Goal: Contribute content

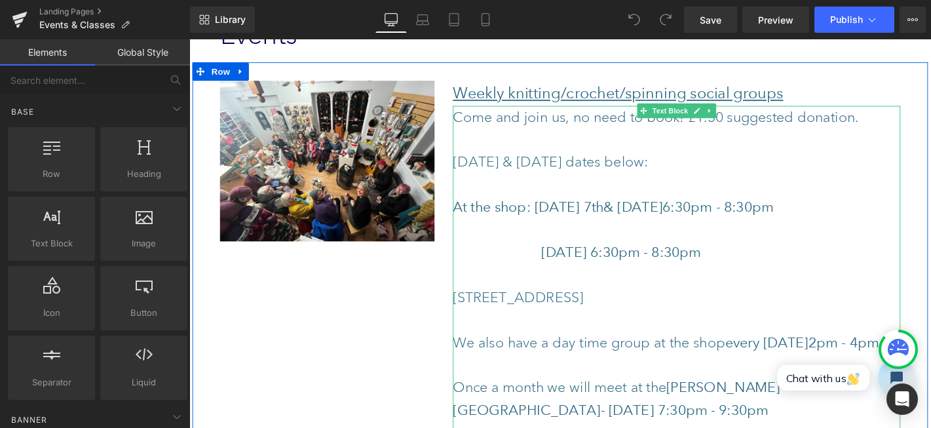
scroll to position [372, 0]
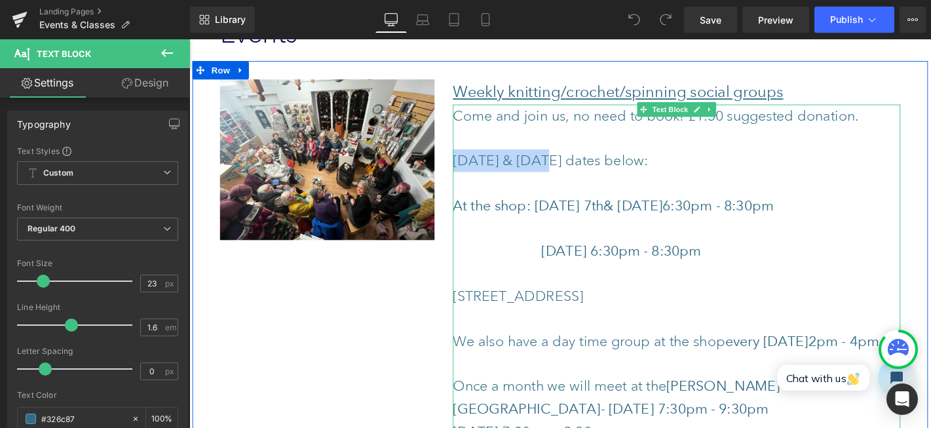
drag, startPoint x: 564, startPoint y: 166, endPoint x: 474, endPoint y: 167, distance: 89.8
click at [474, 167] on p "[DATE] & [DATE] dates below:" at bounding box center [710, 169] width 478 height 24
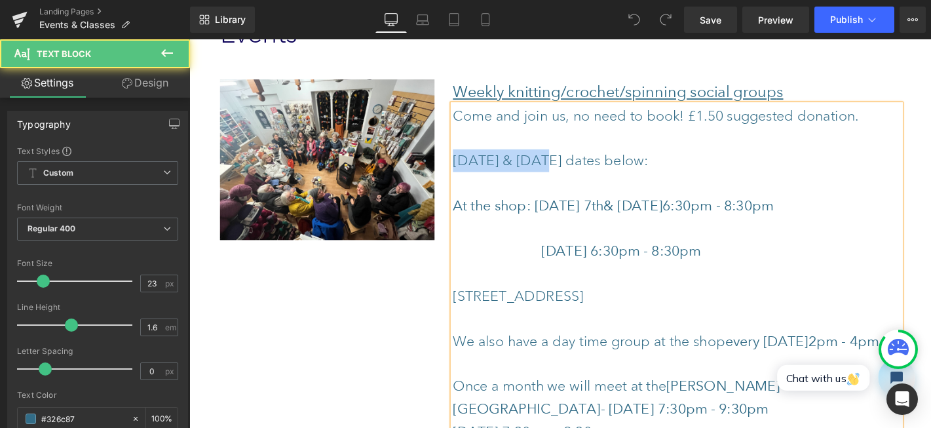
click at [531, 172] on p "[DATE] & [DATE] dates below:" at bounding box center [710, 169] width 478 height 24
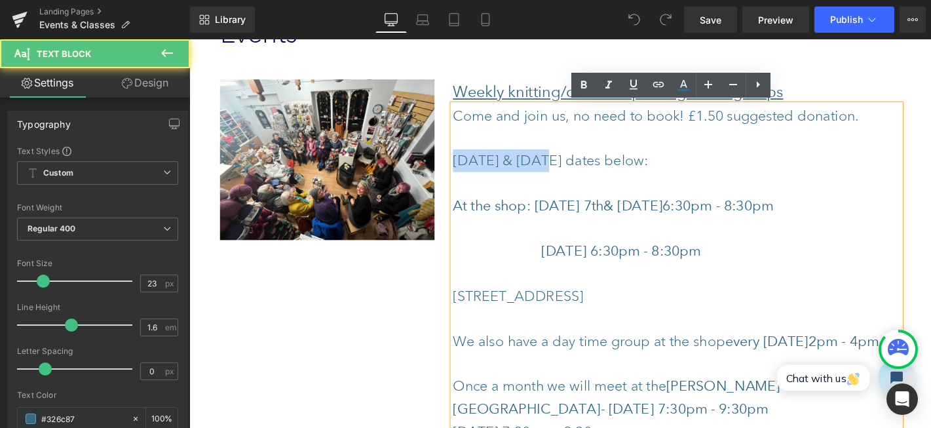
drag, startPoint x: 565, startPoint y: 170, endPoint x: 471, endPoint y: 174, distance: 93.8
click at [471, 174] on p "[DATE] & [DATE] dates below:" at bounding box center [710, 169] width 478 height 24
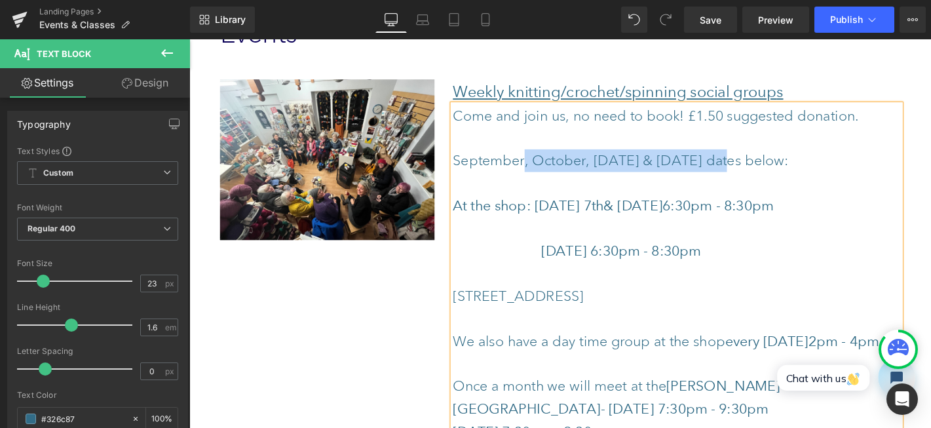
drag, startPoint x: 783, startPoint y: 165, endPoint x: 549, endPoint y: 168, distance: 234.0
click at [549, 168] on p "September, October, [DATE] & [DATE] dates below:" at bounding box center [710, 169] width 478 height 24
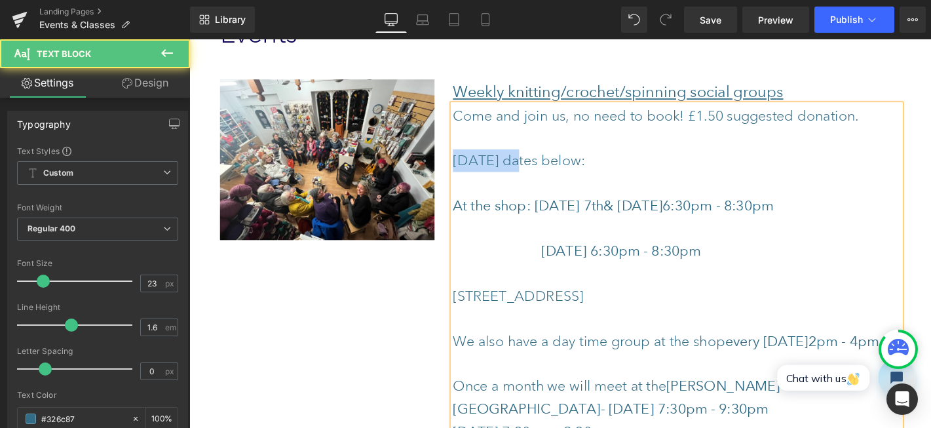
drag, startPoint x: 548, startPoint y: 170, endPoint x: 472, endPoint y: 164, distance: 76.2
click at [472, 164] on p "[DATE] dates below:" at bounding box center [710, 169] width 478 height 24
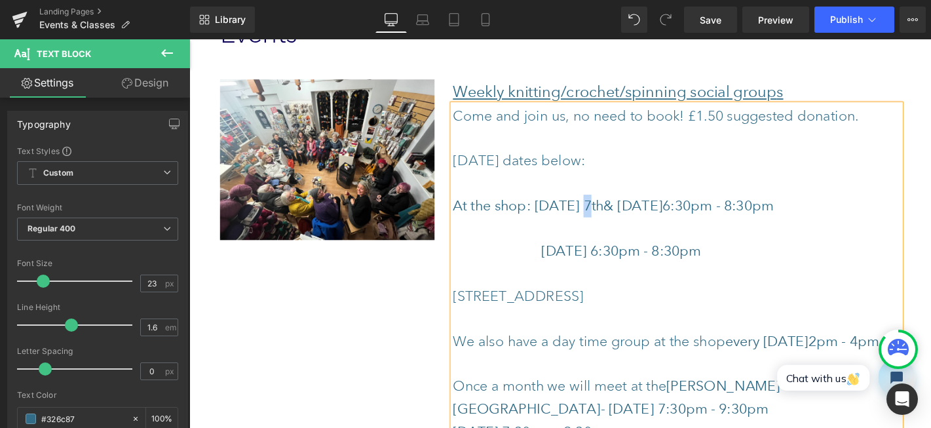
drag, startPoint x: 620, startPoint y: 215, endPoint x: 628, endPoint y: 212, distance: 8.3
click at [628, 212] on strong "At the shop: [DATE] 7th" at bounding box center [551, 217] width 161 height 18
drag, startPoint x: 718, startPoint y: 217, endPoint x: 666, endPoint y: 214, distance: 52.5
click at [666, 214] on strong "& [DATE]" at bounding box center [663, 217] width 63 height 18
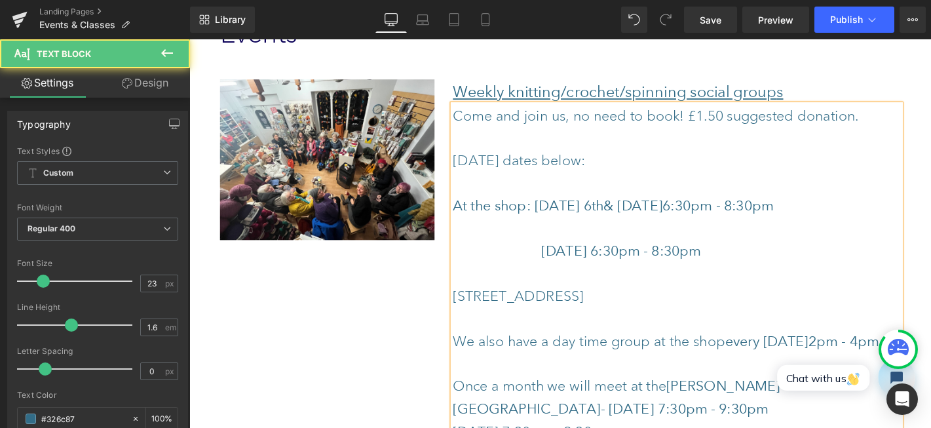
click at [883, 218] on p "At the shop: [DATE] & [DATE] 6:30pm - 8:30pm" at bounding box center [710, 217] width 478 height 24
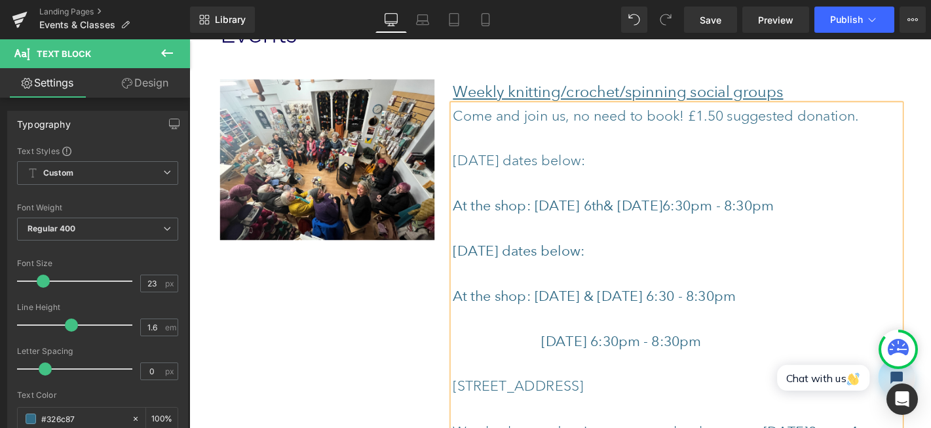
drag, startPoint x: 830, startPoint y: 364, endPoint x: 563, endPoint y: 355, distance: 267.5
click at [563, 355] on span "[DATE] 6:30pm - 8:30pm" at bounding box center [605, 362] width 269 height 18
click at [889, 309] on p "At the shop: [DATE] & [DATE] 6:30 - 8:30pm" at bounding box center [710, 313] width 478 height 24
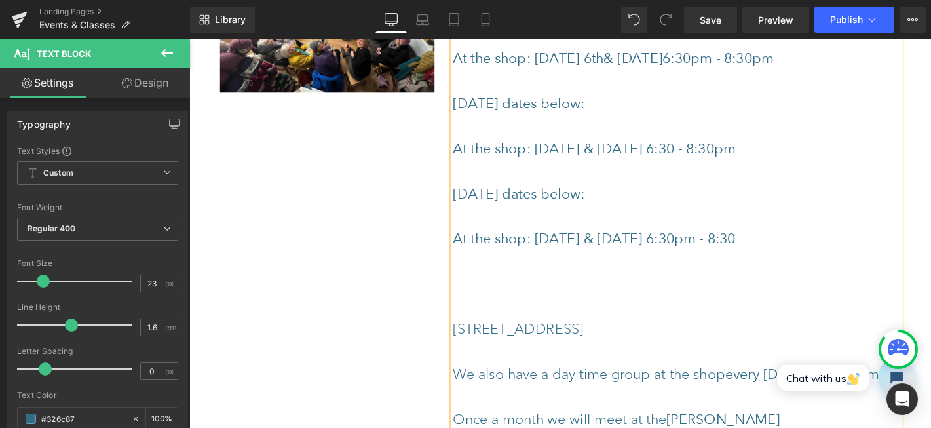
scroll to position [532, 0]
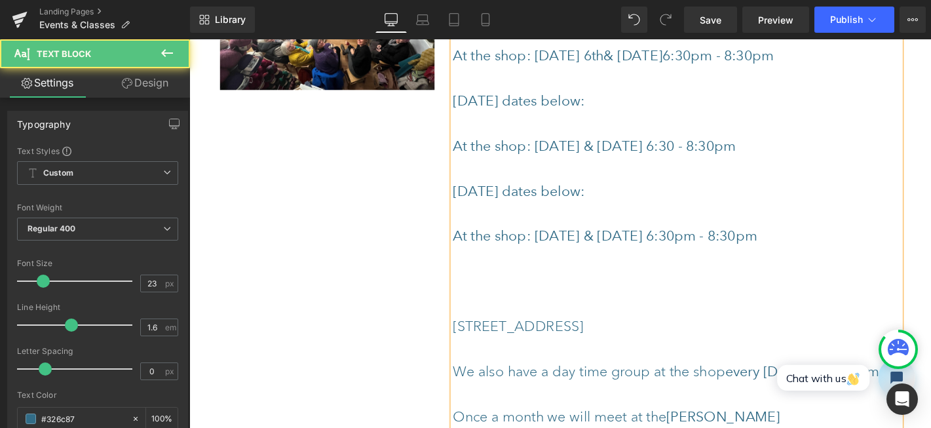
click at [773, 151] on strong "At the shop: [DATE] & [DATE] 6:30 - 8:30pm" at bounding box center [622, 153] width 302 height 18
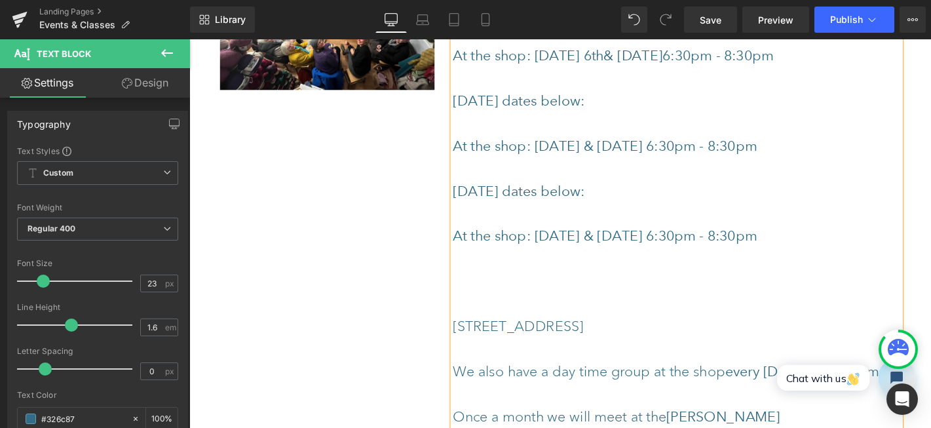
click at [504, 309] on p at bounding box center [710, 298] width 478 height 24
click at [471, 340] on p "[STREET_ADDRESS]" at bounding box center [710, 346] width 478 height 24
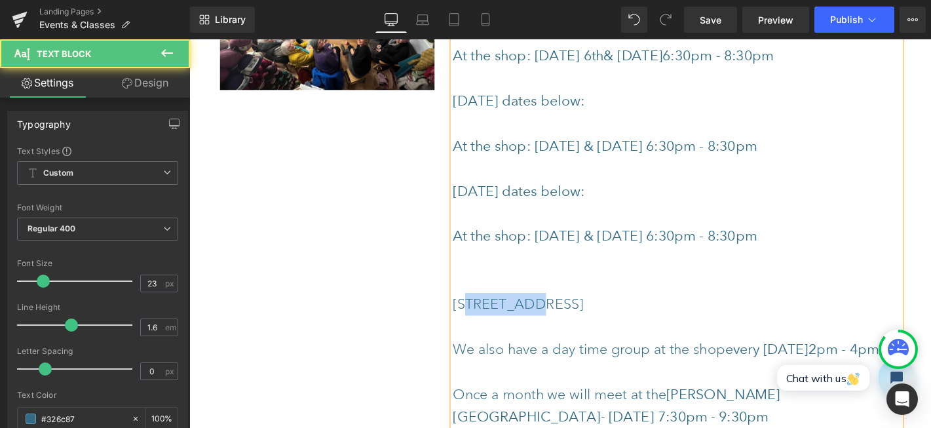
drag, startPoint x: 548, startPoint y: 320, endPoint x: 486, endPoint y: 315, distance: 63.1
click at [486, 315] on span "[STREET_ADDRESS]" at bounding box center [541, 322] width 140 height 18
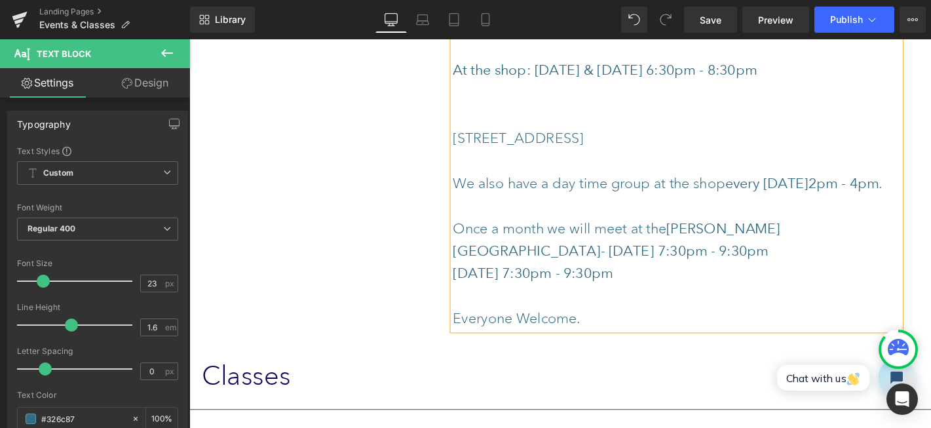
scroll to position [712, 0]
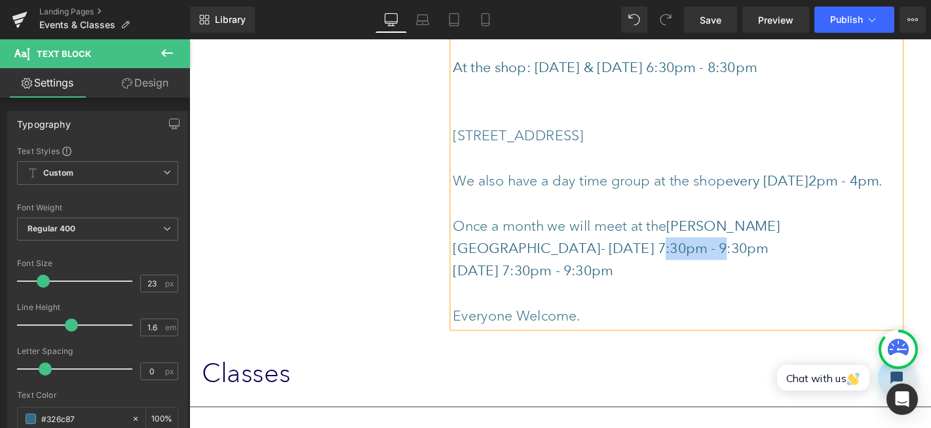
drag, startPoint x: 532, startPoint y: 261, endPoint x: 592, endPoint y: 259, distance: 59.7
click at [592, 259] on strong "[PERSON_NAME][GEOGRAPHIC_DATA] - [DATE] 7:30pm - 9:30pm" at bounding box center [646, 250] width 350 height 43
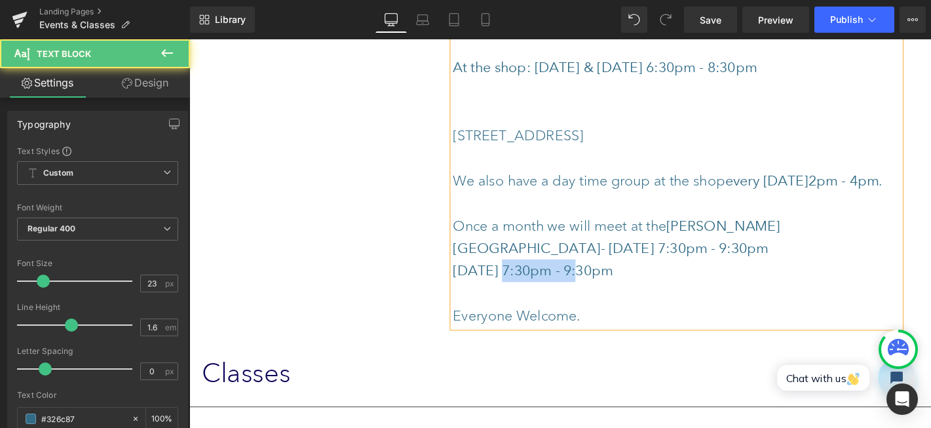
drag, startPoint x: 617, startPoint y: 282, endPoint x: 533, endPoint y: 282, distance: 83.9
click at [533, 282] on strong "[DATE] 7:30pm - 9:30pm" at bounding box center [556, 286] width 171 height 18
click at [757, 288] on p "[DATE] 7:30pm - 9:30pm" at bounding box center [710, 287] width 478 height 24
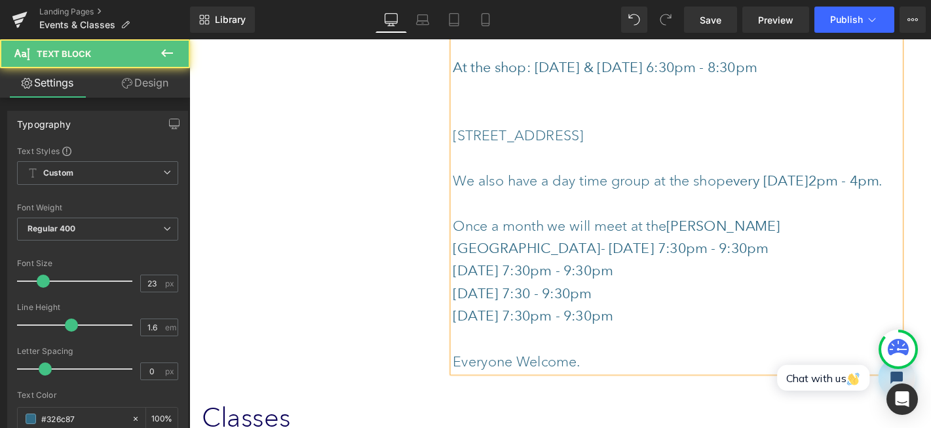
click at [619, 309] on strong "[DATE] 7:30 - 9:30pm" at bounding box center [545, 310] width 148 height 18
click at [917, 237] on p "Once a month we will meet at the [PERSON_NAME][GEOGRAPHIC_DATA] - [DATE] 7:30pm…" at bounding box center [710, 251] width 478 height 48
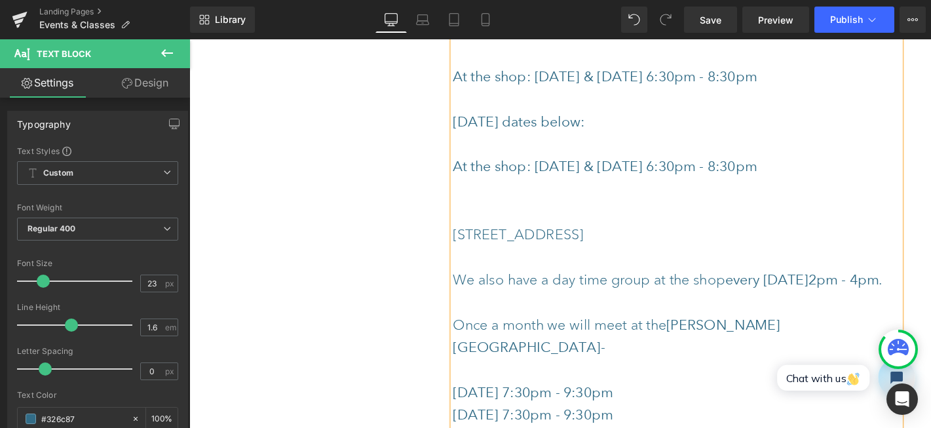
scroll to position [605, 0]
click at [590, 226] on p at bounding box center [710, 226] width 478 height 24
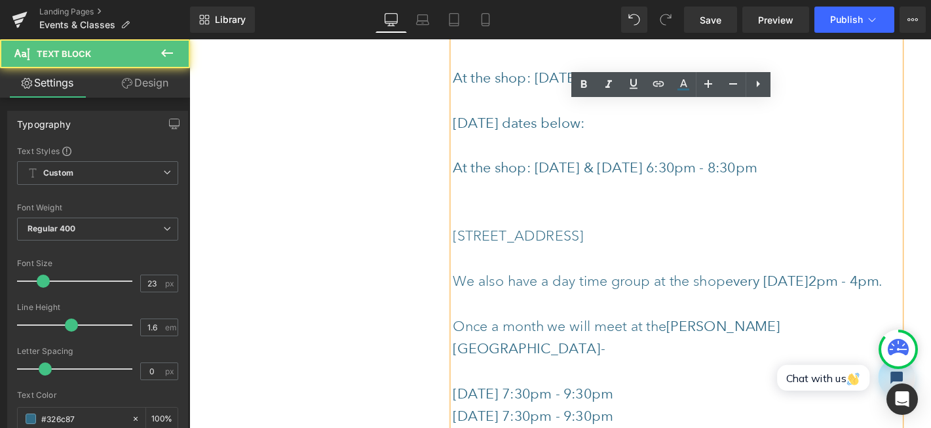
click at [479, 227] on span at bounding box center [512, 225] width 83 height 18
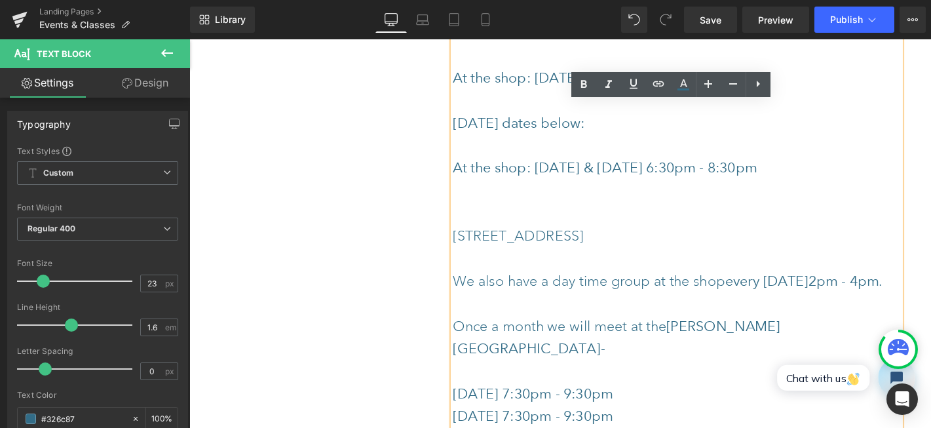
click at [474, 248] on span "[STREET_ADDRESS]" at bounding box center [541, 249] width 140 height 18
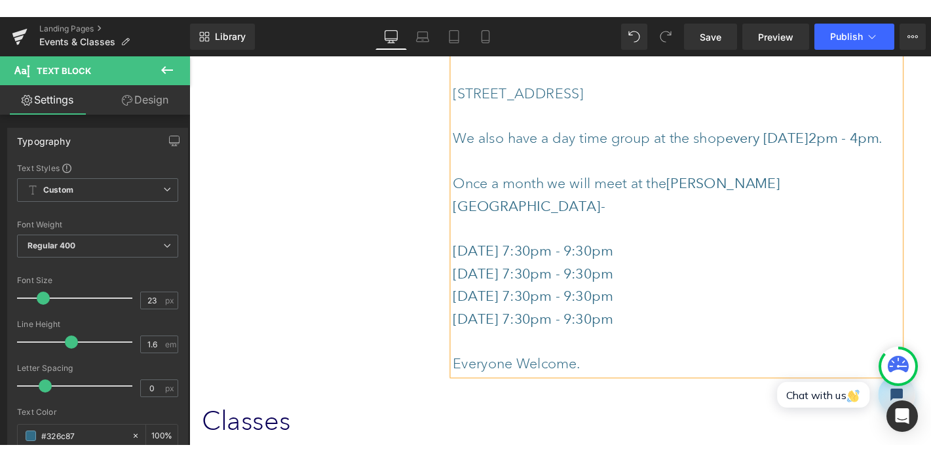
scroll to position [756, 0]
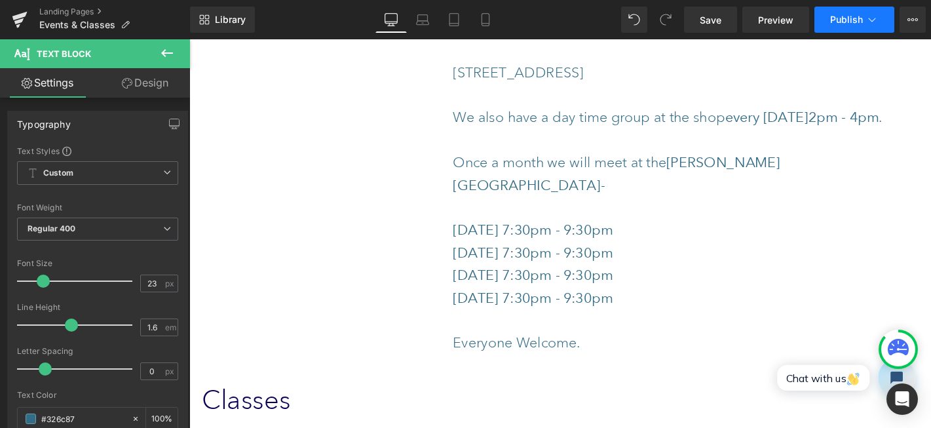
click at [835, 24] on span "Publish" at bounding box center [846, 19] width 33 height 10
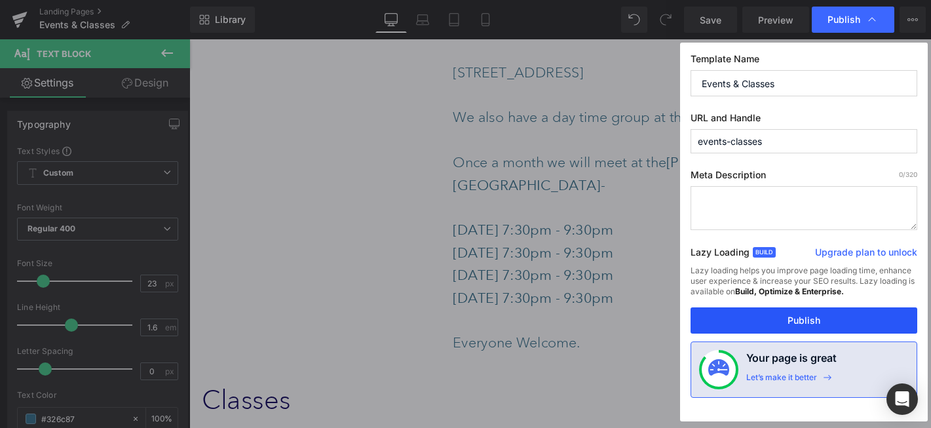
click at [823, 322] on button "Publish" at bounding box center [804, 320] width 227 height 26
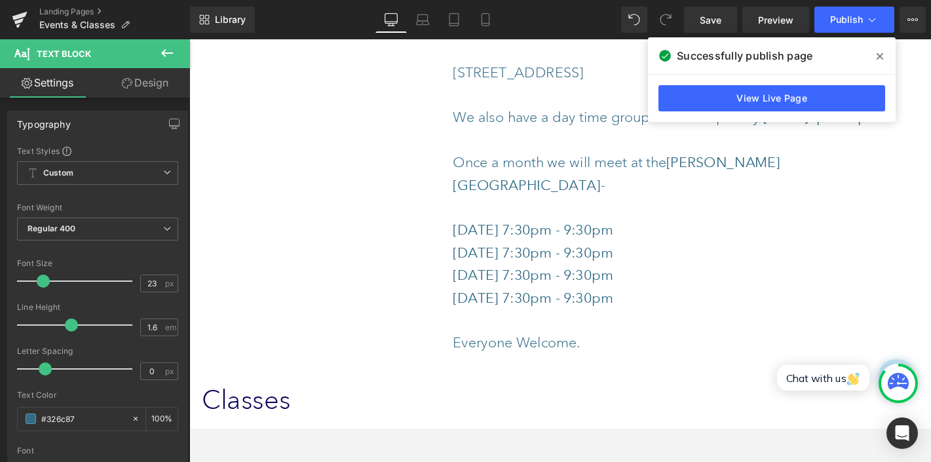
click at [172, 52] on icon at bounding box center [167, 53] width 12 height 8
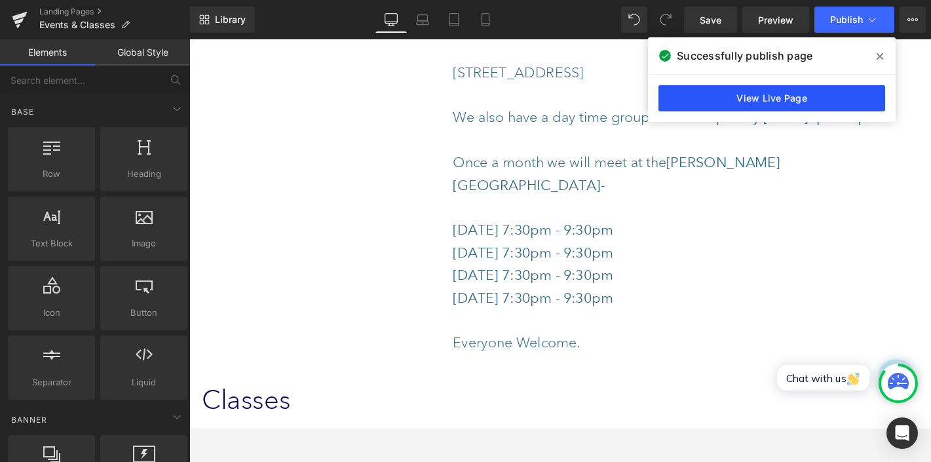
click at [839, 94] on link "View Live Page" at bounding box center [772, 98] width 227 height 26
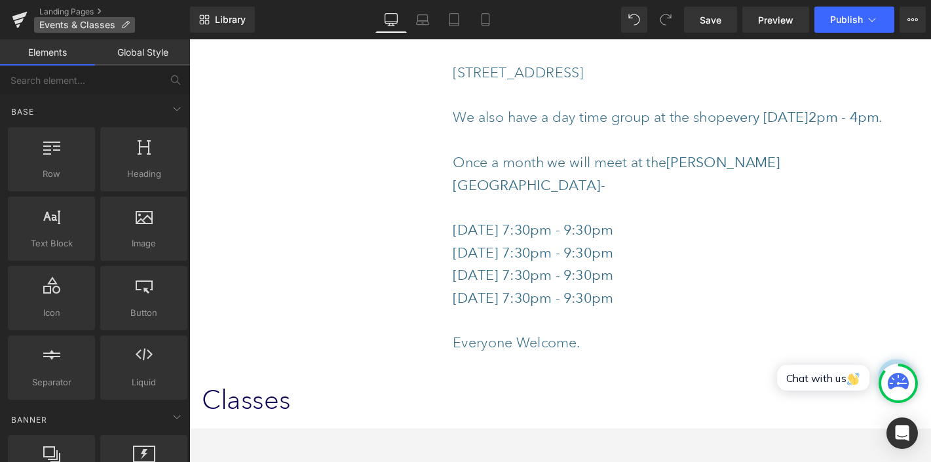
click at [83, 24] on span "Events & Classes" at bounding box center [77, 25] width 76 height 10
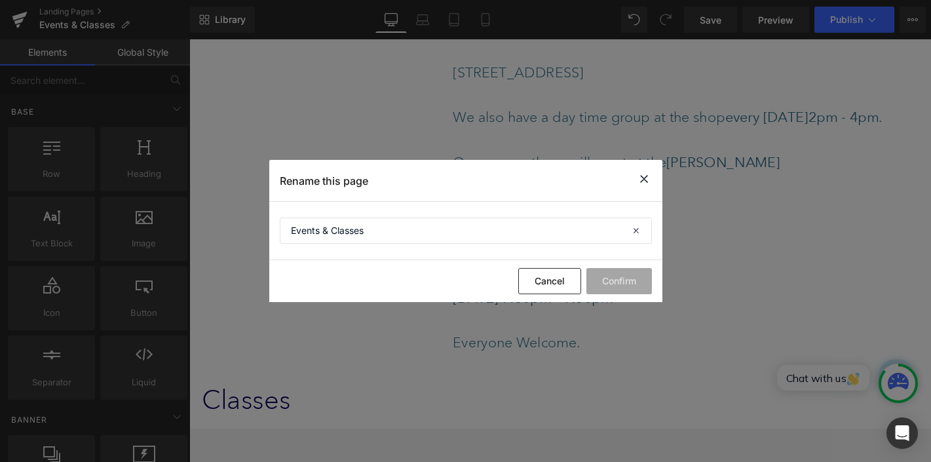
click at [644, 180] on icon at bounding box center [644, 179] width 16 height 16
